Goal: Transaction & Acquisition: Purchase product/service

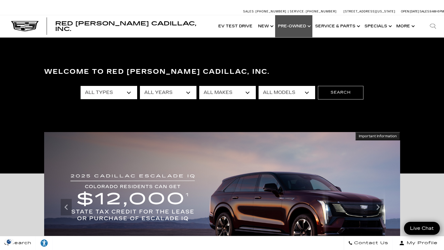
click at [298, 27] on link "Show Pre-Owned" at bounding box center [293, 26] width 37 height 22
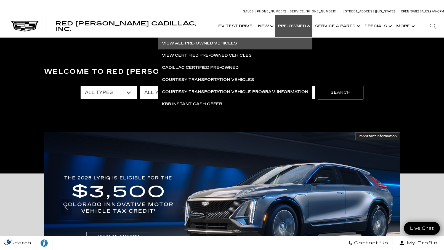
click at [220, 44] on link "View All Pre-Owned Vehicles" at bounding box center [235, 43] width 154 height 12
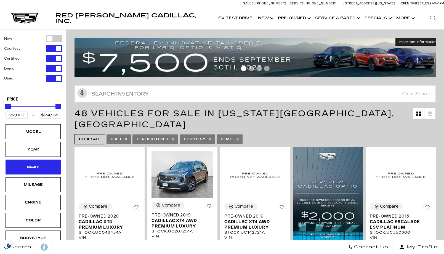
click at [44, 169] on div "Make" at bounding box center [33, 167] width 28 height 6
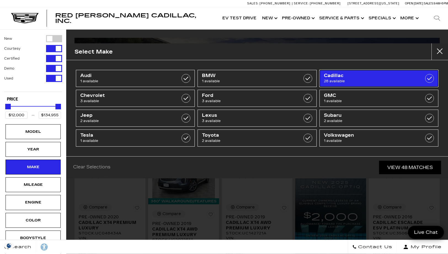
click at [431, 79] on label at bounding box center [429, 78] width 9 height 9
type input "$18,500"
checkbox input "true"
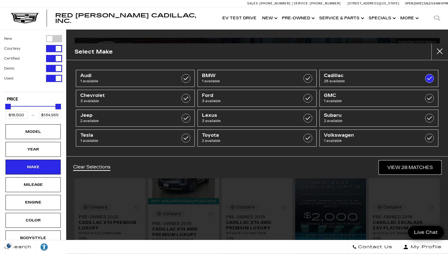
click at [410, 167] on link "View 28 Matches" at bounding box center [410, 168] width 62 height 14
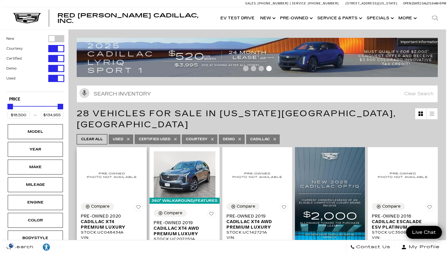
scroll to position [83, 0]
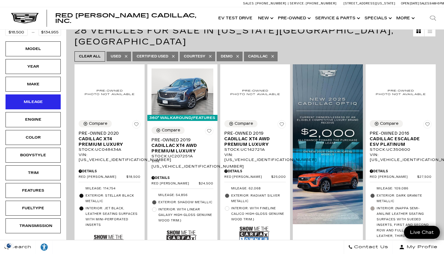
click at [48, 101] on div "Mileage" at bounding box center [33, 101] width 55 height 15
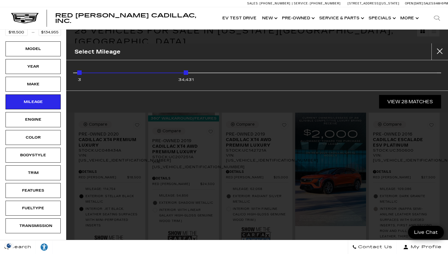
drag, startPoint x: 436, startPoint y: 73, endPoint x: 178, endPoint y: 73, distance: 257.3
click at [178, 73] on div "3 34,431" at bounding box center [257, 73] width 360 height 11
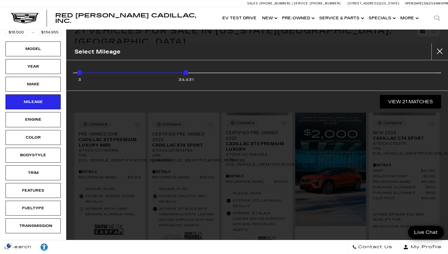
type input "$29,975"
click at [178, 73] on div "3 34,431" at bounding box center [257, 73] width 360 height 11
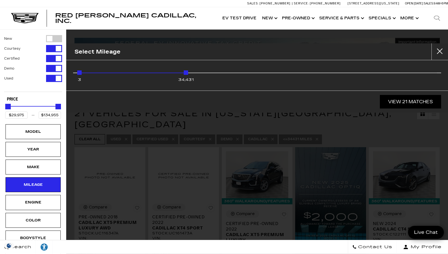
drag, startPoint x: 186, startPoint y: 72, endPoint x: 178, endPoint y: 73, distance: 8.6
click at [175, 72] on div "3 34,431" at bounding box center [257, 73] width 360 height 11
drag, startPoint x: 184, startPoint y: 72, endPoint x: 168, endPoint y: 74, distance: 16.1
click at [168, 74] on div "3 34,431" at bounding box center [257, 73] width 360 height 11
click at [404, 101] on link "View 21 Matches" at bounding box center [410, 102] width 61 height 14
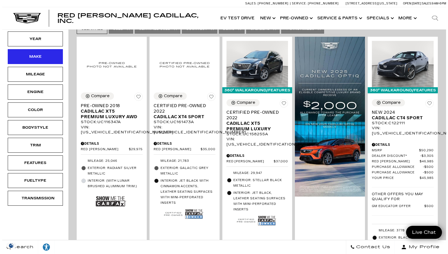
scroll to position [55, 0]
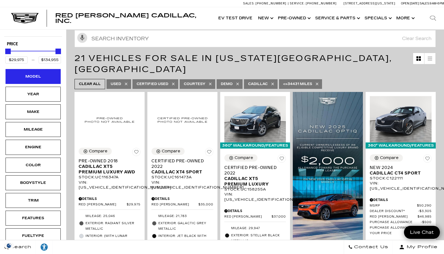
click at [38, 79] on div "Model" at bounding box center [33, 76] width 28 height 6
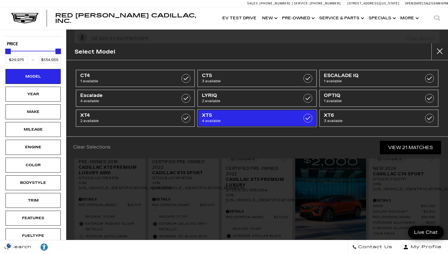
click at [309, 117] on label at bounding box center [307, 118] width 9 height 9
type input "$60,939"
checkbox input "true"
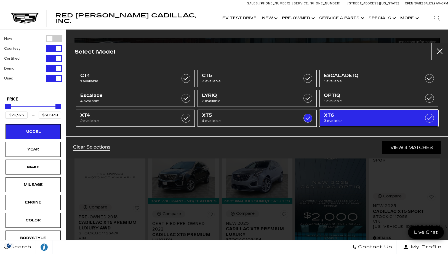
click at [431, 117] on label at bounding box center [429, 118] width 9 height 9
type input "$71,914"
checkbox input "true"
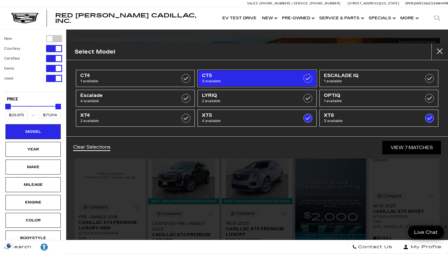
click at [306, 78] on label at bounding box center [307, 78] width 9 height 9
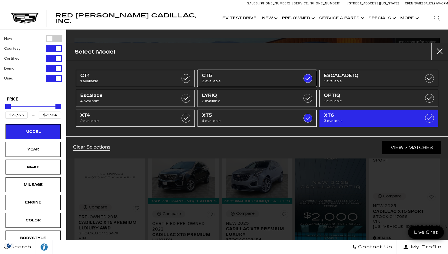
checkbox input "true"
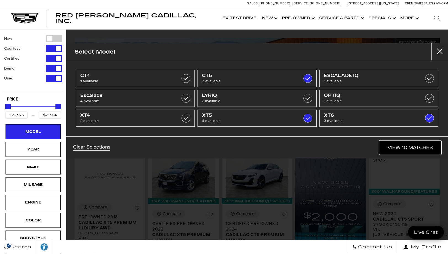
click at [399, 145] on link "View 10 Matches" at bounding box center [410, 148] width 62 height 14
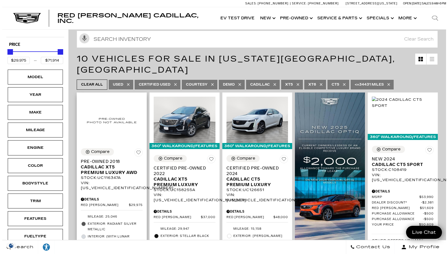
scroll to position [55, 0]
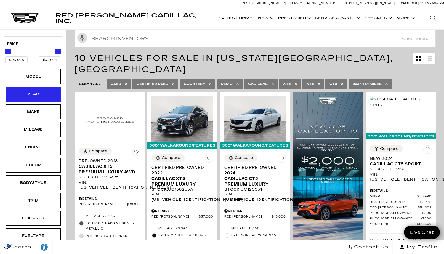
click at [49, 94] on div "Year" at bounding box center [33, 94] width 55 height 15
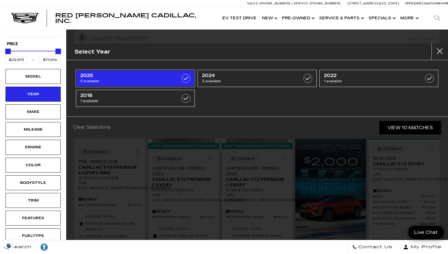
click at [187, 78] on label at bounding box center [185, 78] width 9 height 9
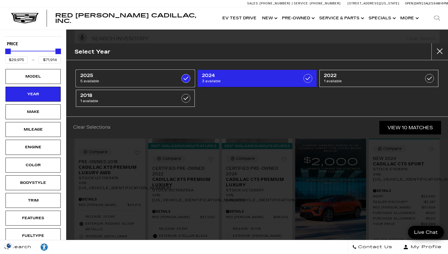
type input "$55,942"
checkbox input "true"
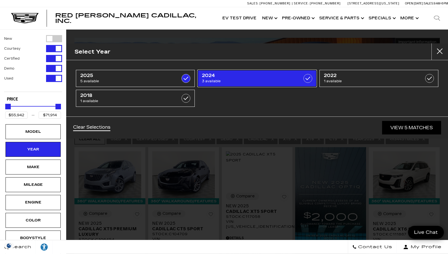
click at [310, 78] on label at bounding box center [307, 78] width 9 height 9
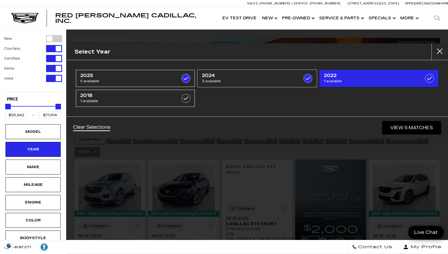
type input "$48,000"
checkbox input "true"
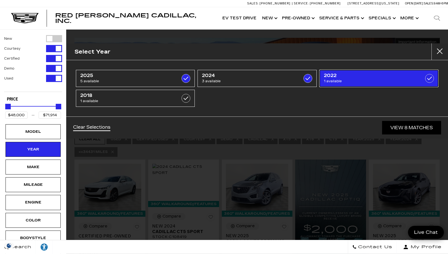
drag, startPoint x: 424, startPoint y: 76, endPoint x: 437, endPoint y: 71, distance: 14.8
click at [424, 76] on link "2022 1 available" at bounding box center [378, 78] width 119 height 17
type input "$37,000"
checkbox input "true"
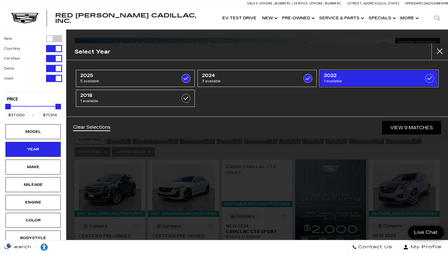
click at [431, 77] on label at bounding box center [429, 78] width 9 height 9
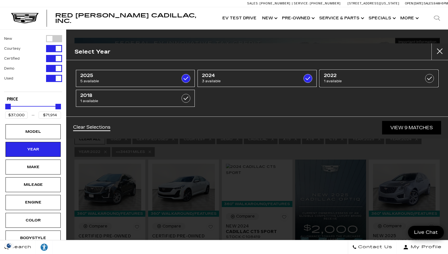
type input "$48,000"
checkbox input "false"
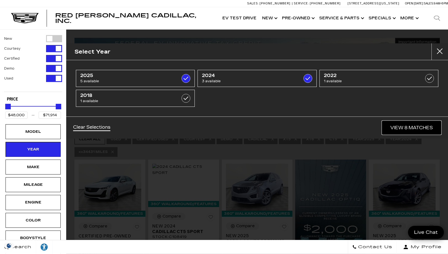
click at [407, 127] on link "View 8 Matches" at bounding box center [411, 128] width 59 height 14
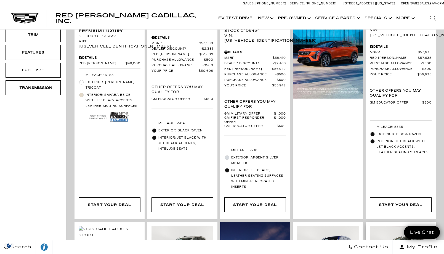
scroll to position [165, 0]
